Goal: Information Seeking & Learning: Learn about a topic

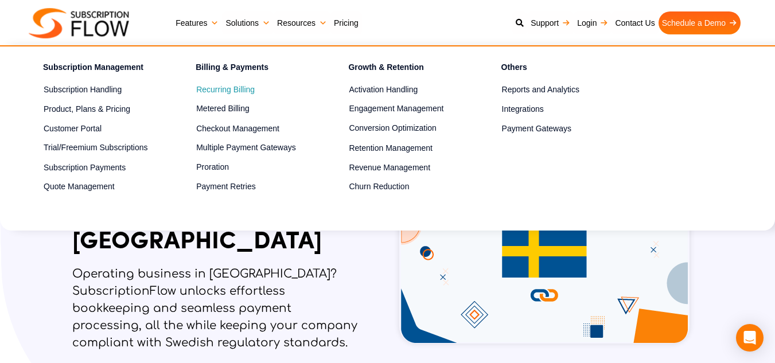
click at [228, 88] on span "Recurring Billing" at bounding box center [225, 90] width 59 height 12
